Goal: Find specific page/section: Find specific page/section

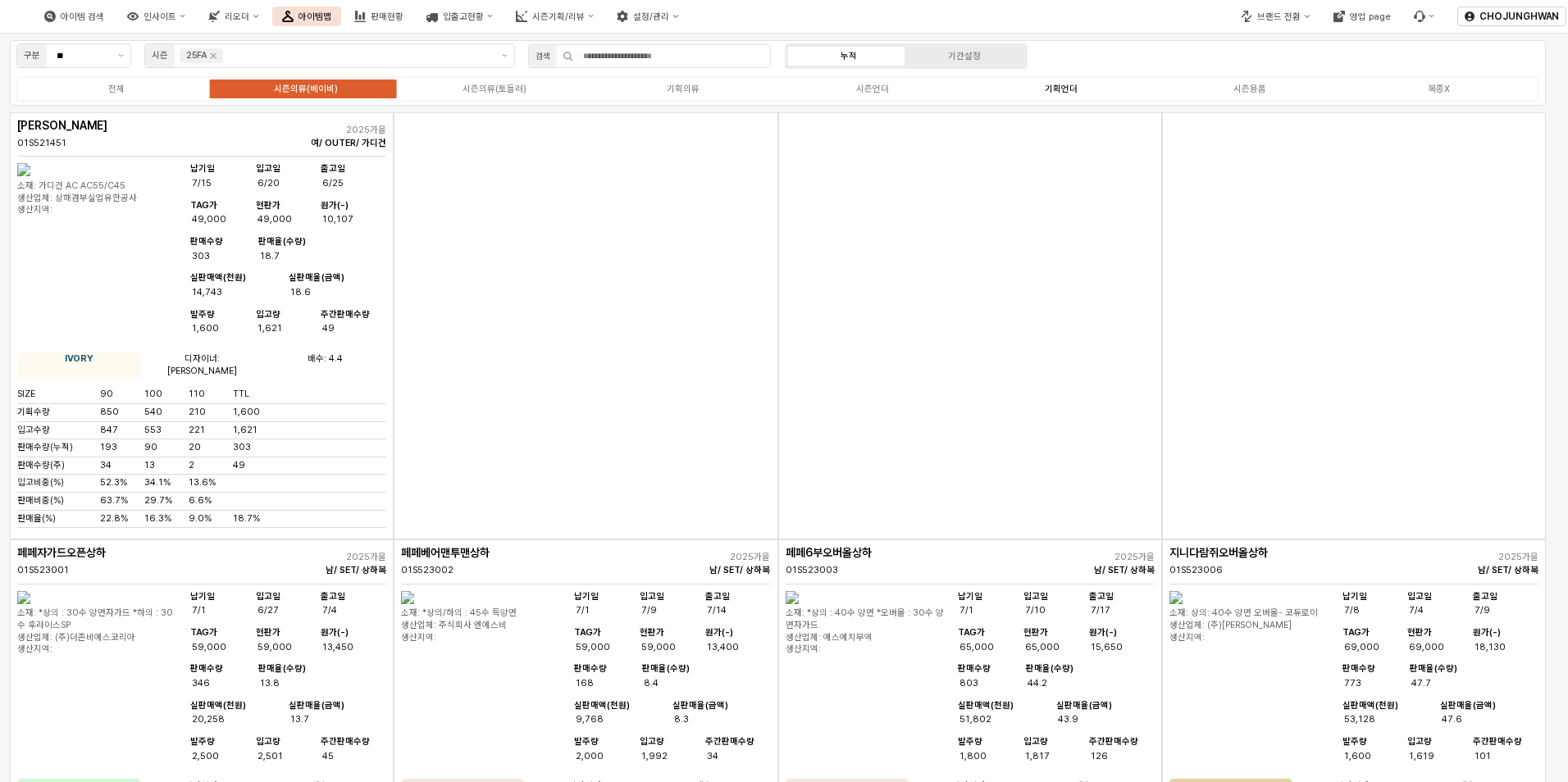
click at [1074, 93] on div "기획언더" at bounding box center [1061, 89] width 33 height 11
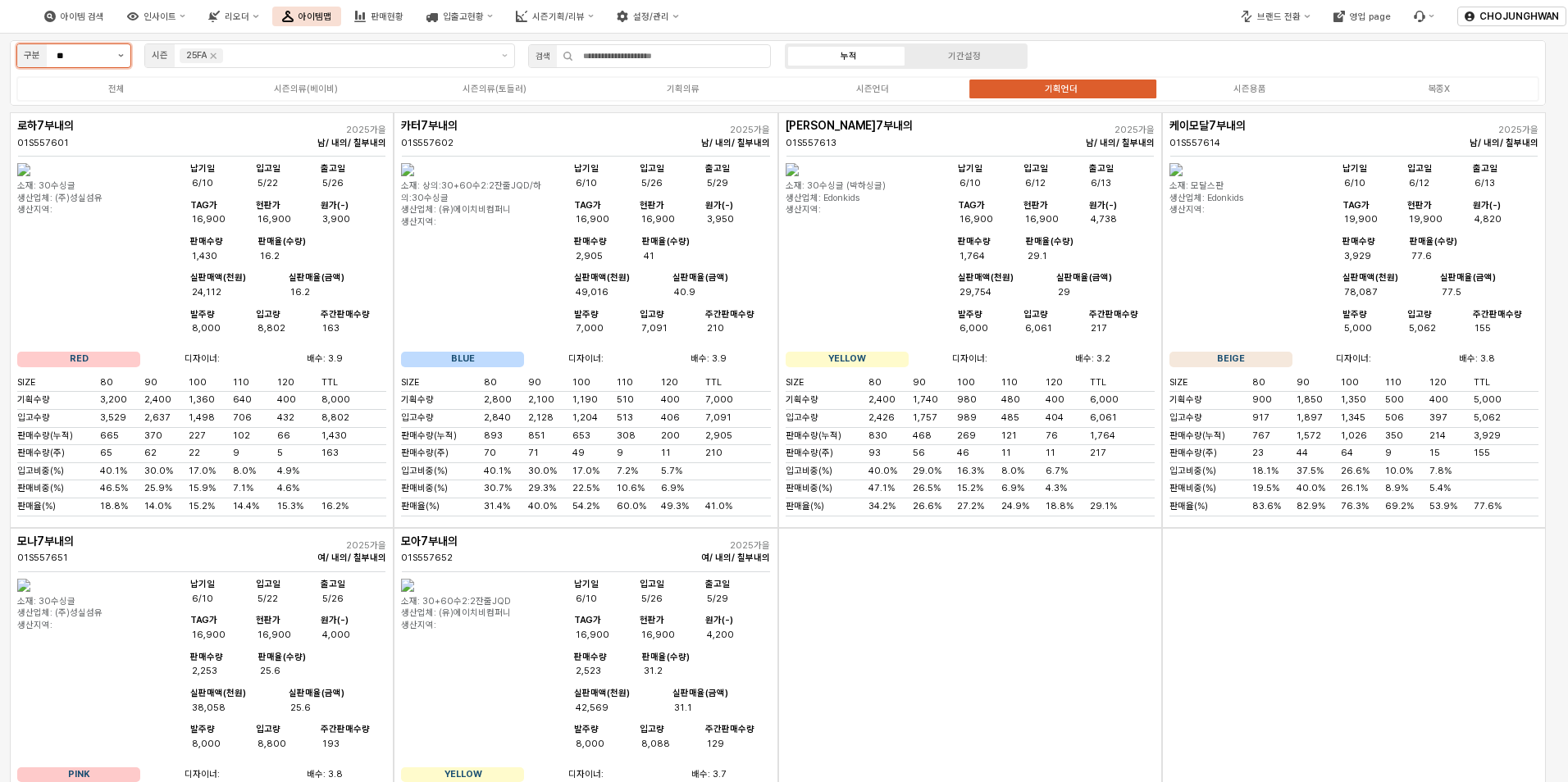
click at [117, 54] on button "제안 사항 표시" at bounding box center [121, 55] width 19 height 23
click at [98, 113] on div "사계절" at bounding box center [69, 115] width 84 height 13
type input "***"
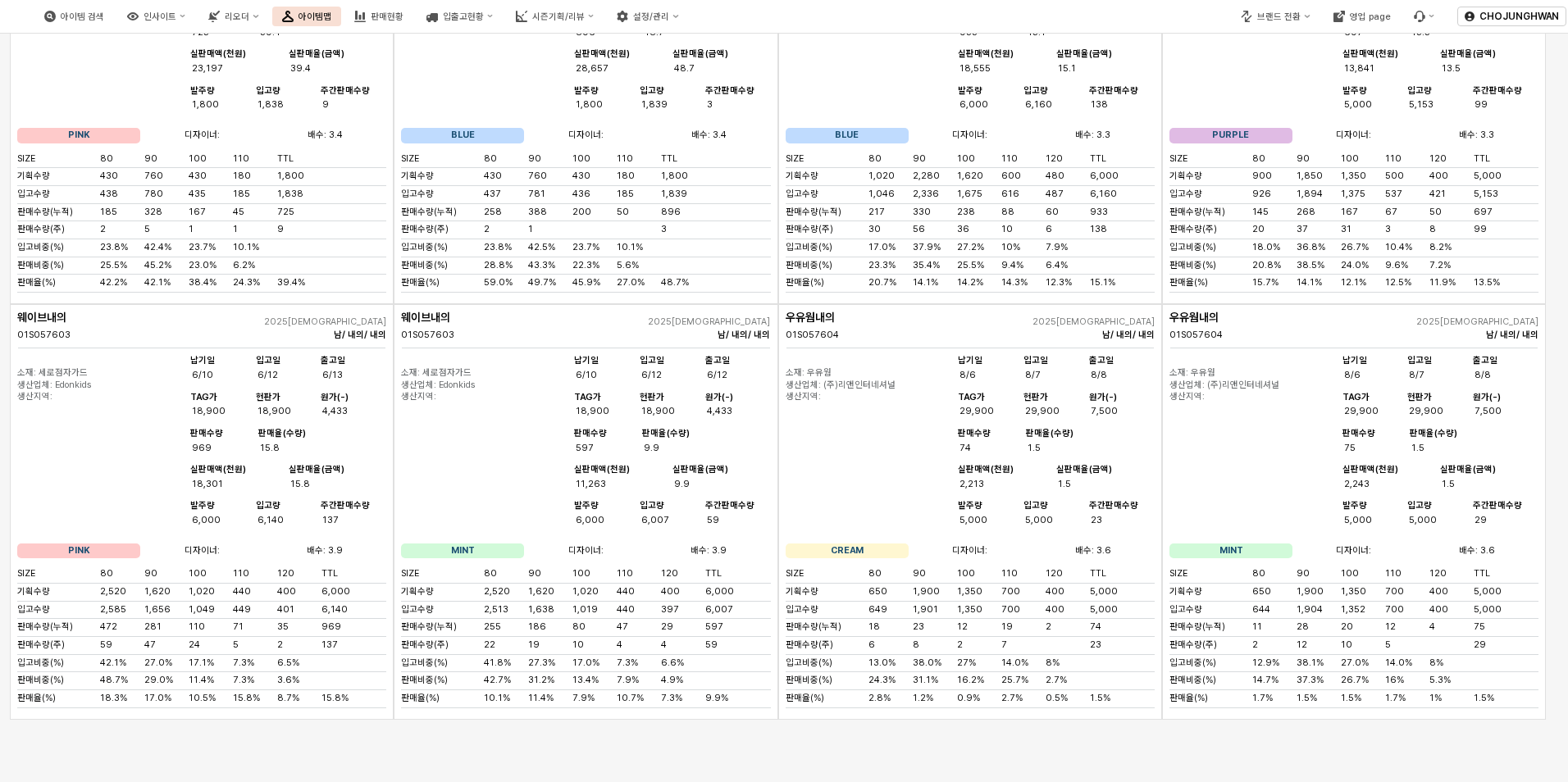
scroll to position [1968, 0]
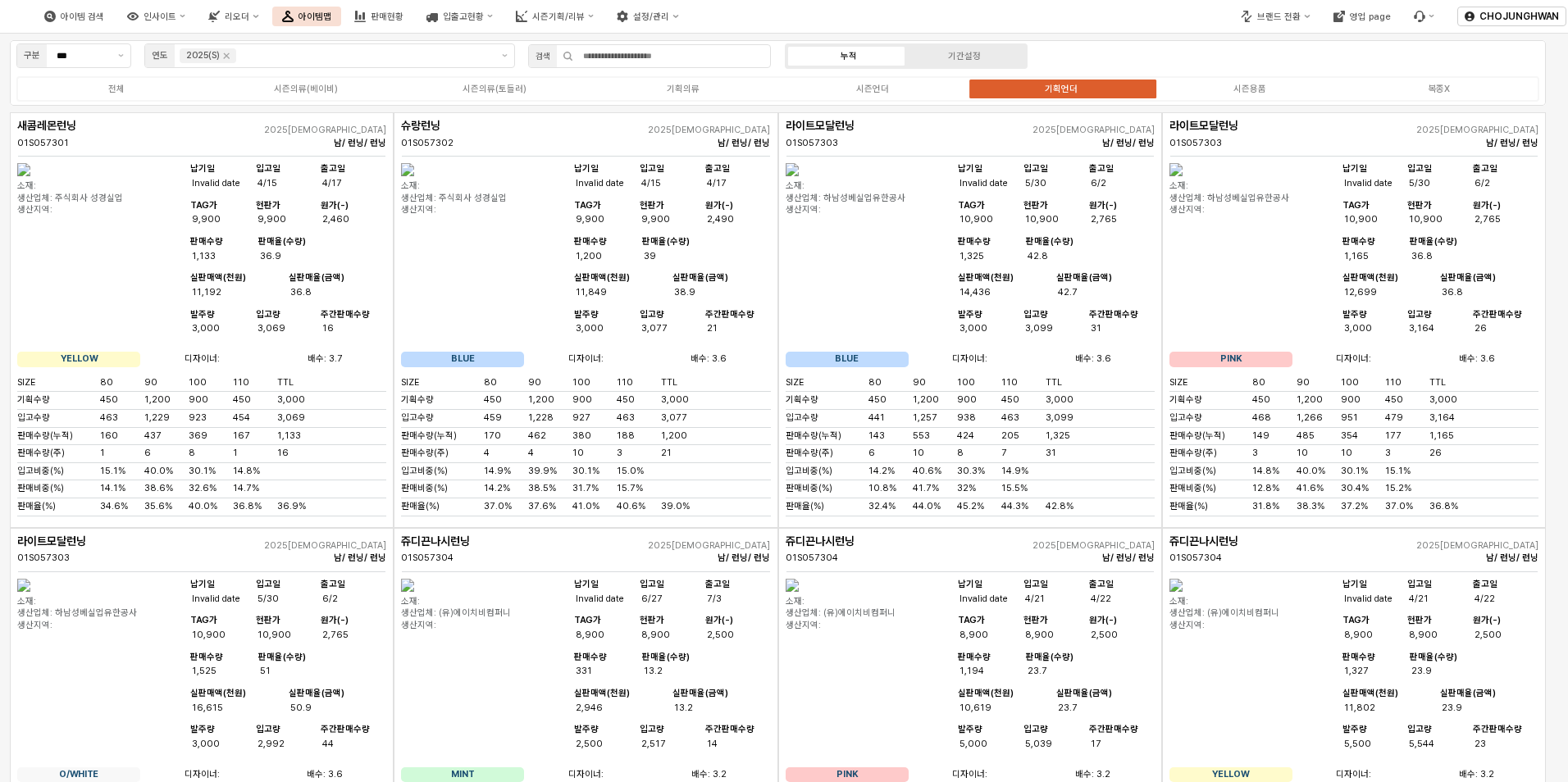
scroll to position [82, 0]
